Goal: Communication & Community: Answer question/provide support

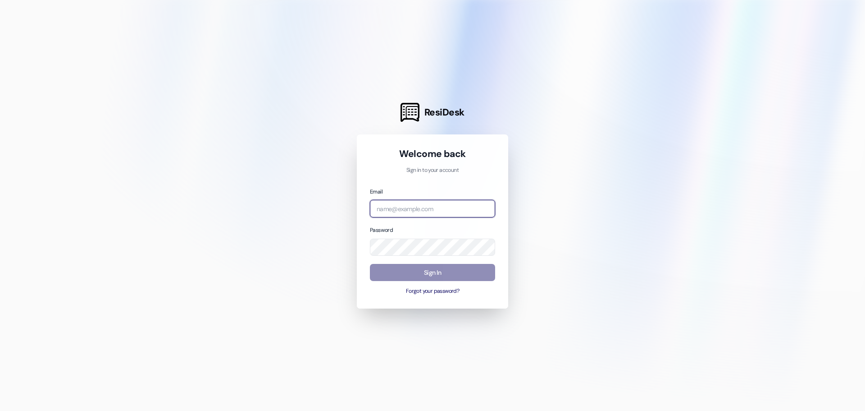
type input "[PERSON_NAME][EMAIL_ADDRESS][DOMAIN_NAME]"
click at [430, 276] on button "Sign In" at bounding box center [432, 273] width 125 height 18
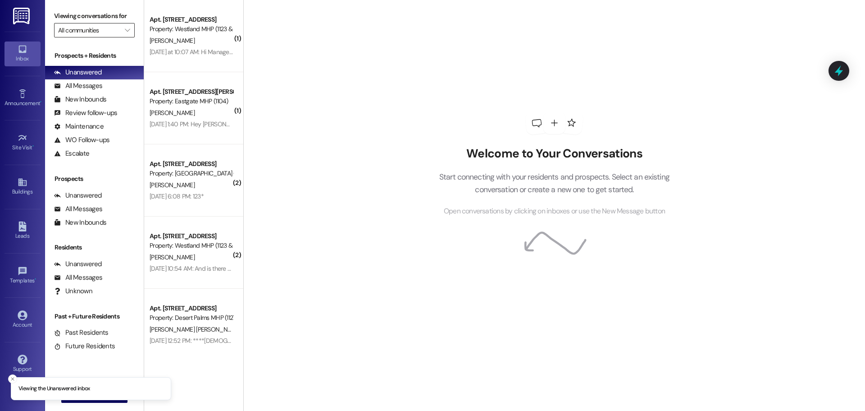
click at [85, 31] on input "All communities" at bounding box center [89, 30] width 62 height 14
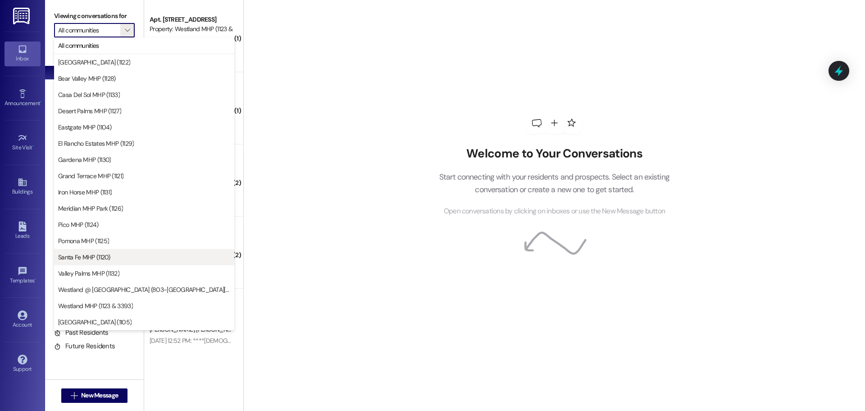
click at [75, 259] on span "Santa Fe MHP (1120)" at bounding box center [84, 256] width 52 height 9
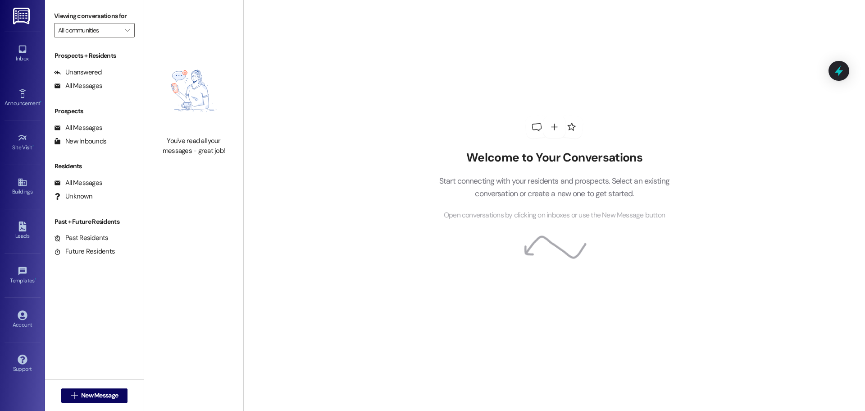
type input "Santa Fe MHP (1120)"
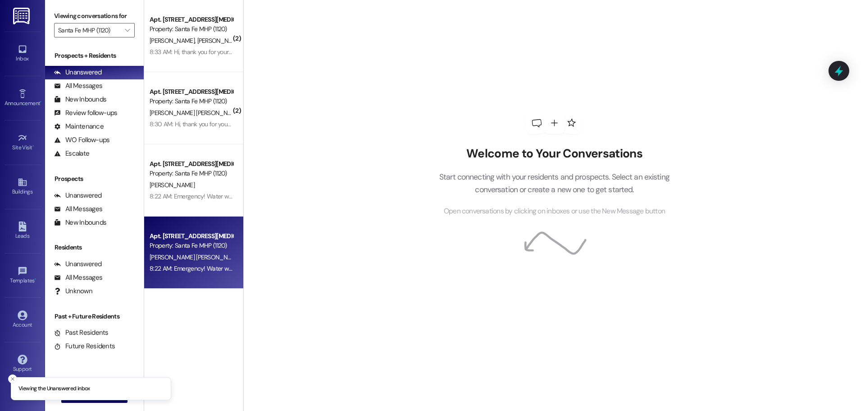
click at [187, 252] on div "[PERSON_NAME] [PERSON_NAME] [PERSON_NAME]" at bounding box center [191, 257] width 85 height 11
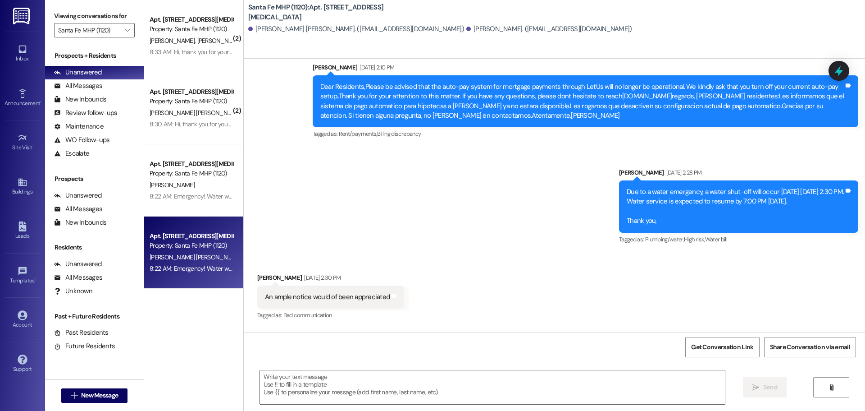
scroll to position [5706, 0]
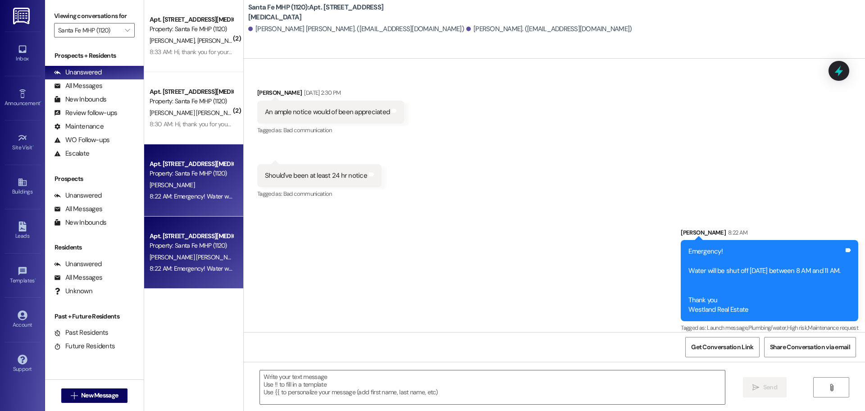
click at [209, 184] on div "[PERSON_NAME]" at bounding box center [191, 184] width 85 height 11
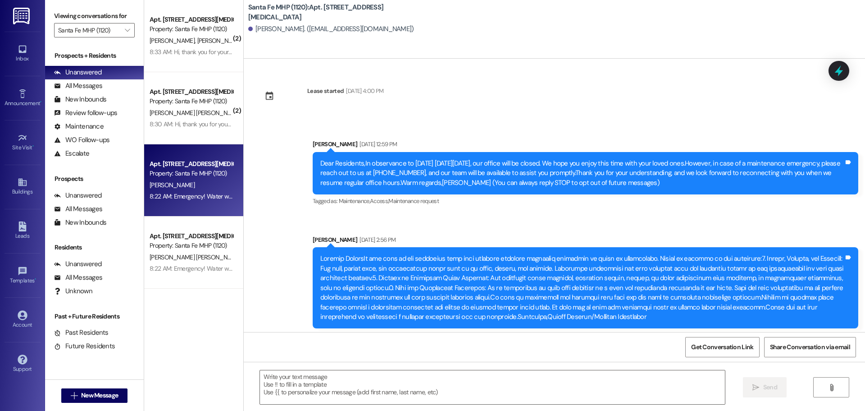
scroll to position [2231, 0]
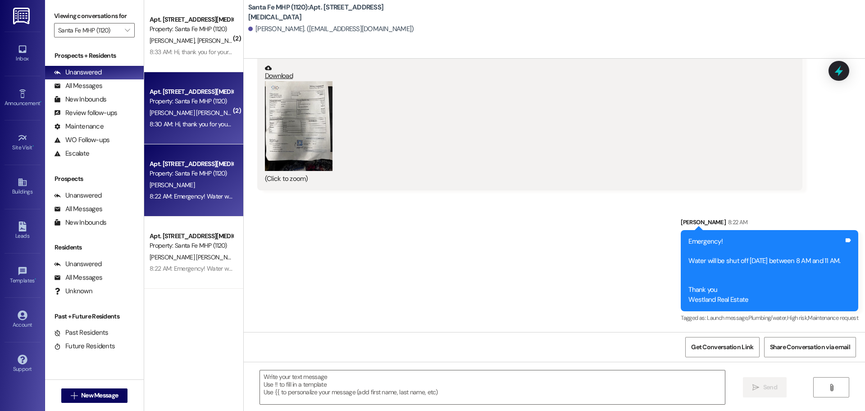
click at [214, 114] on div "[PERSON_NAME] [PERSON_NAME]" at bounding box center [191, 112] width 85 height 11
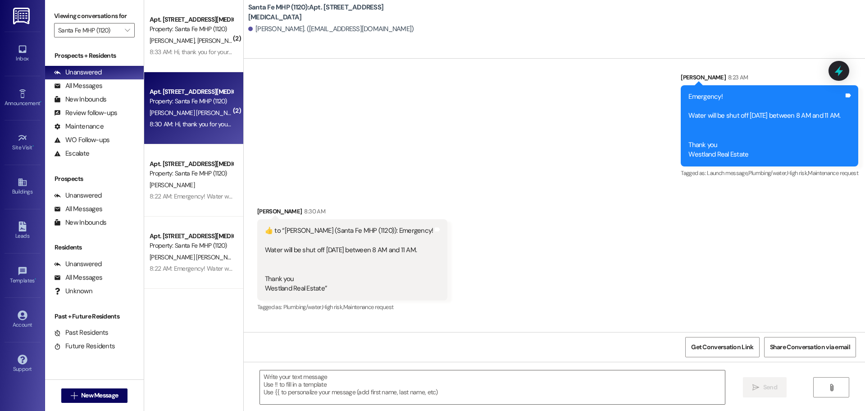
scroll to position [5442, 0]
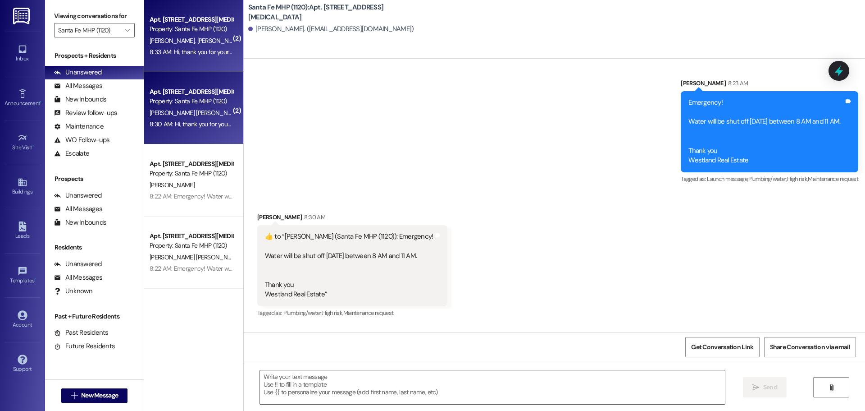
click at [160, 29] on div "Property: Santa Fe MHP (1120)" at bounding box center [191, 28] width 83 height 9
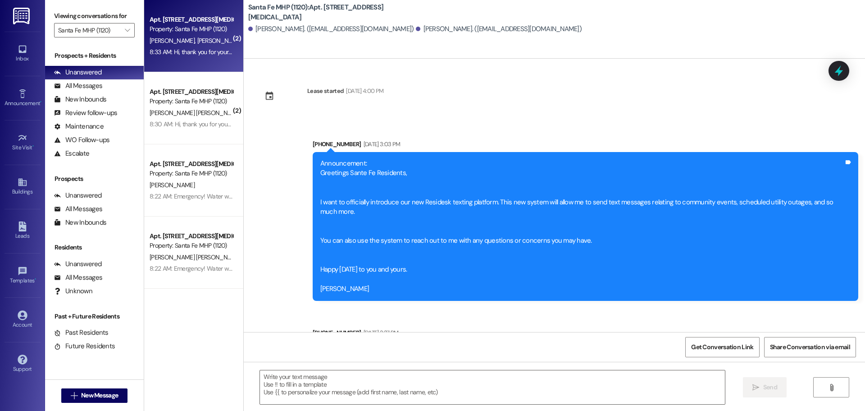
scroll to position [9988, 0]
